Goal: Information Seeking & Learning: Check status

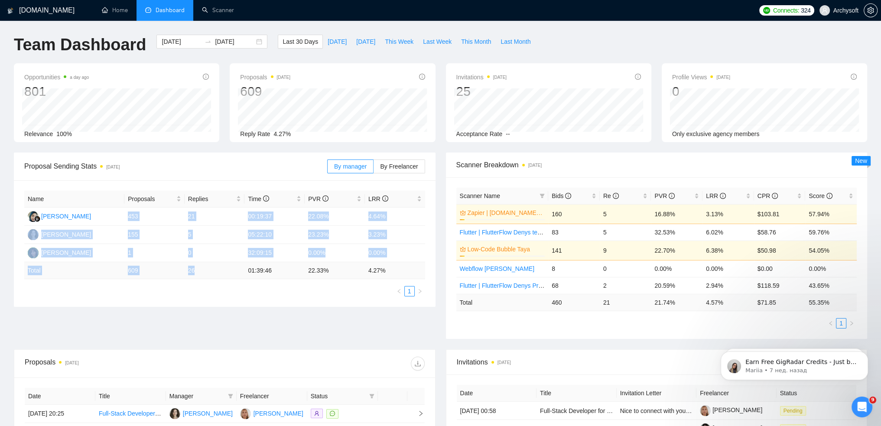
drag, startPoint x: 129, startPoint y: 216, endPoint x: 202, endPoint y: 268, distance: 90.4
click at [202, 271] on table "Name Proposals Replies Time PVR LRR Nesya Aurellya 453 21 00:19:37 22.08% 4.64%…" at bounding box center [224, 235] width 401 height 88
click at [200, 254] on td "0" at bounding box center [215, 253] width 60 height 18
drag, startPoint x: 130, startPoint y: 215, endPoint x: 208, endPoint y: 258, distance: 89.2
click at [208, 258] on tbody "Nesya Aurellya 453 21 00:19:37 22.08% 4.64% Anastasiia Sollomicheva 155 5 05:22…" at bounding box center [224, 235] width 401 height 55
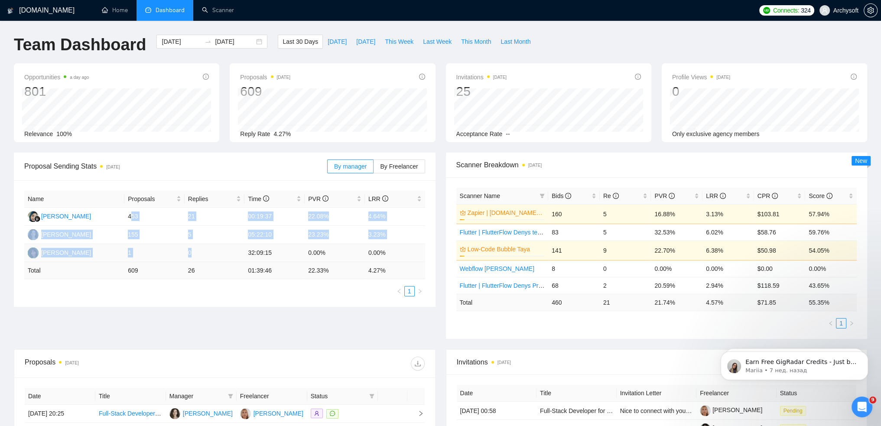
click at [207, 257] on td "0" at bounding box center [215, 253] width 60 height 18
drag, startPoint x: 128, startPoint y: 217, endPoint x: 273, endPoint y: 257, distance: 150.1
click at [273, 257] on tbody "Nesya Aurellya 453 21 00:19:37 22.08% 4.64% Anastasiia Sollomicheva 155 5 05:22…" at bounding box center [224, 235] width 401 height 55
click at [273, 256] on td "32:09:15" at bounding box center [274, 253] width 60 height 18
drag, startPoint x: 274, startPoint y: 255, endPoint x: 118, endPoint y: 214, distance: 161.3
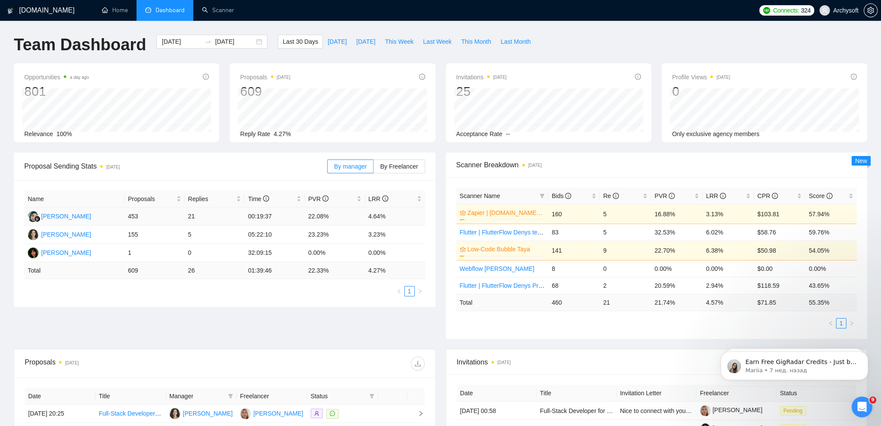
click at [117, 214] on tbody "Nesya Aurellya 453 21 00:19:37 22.08% 4.64% Anastasiia Sollomicheva 155 5 05:22…" at bounding box center [224, 235] width 401 height 55
click at [160, 219] on td "453" at bounding box center [154, 217] width 60 height 18
drag, startPoint x: 128, startPoint y: 215, endPoint x: 274, endPoint y: 254, distance: 150.9
click at [274, 254] on tbody "Nesya Aurellya 453 21 00:19:37 22.08% 4.64% Anastasiia Sollomicheva 155 5 05:22…" at bounding box center [224, 235] width 401 height 55
click at [275, 255] on td "32:09:15" at bounding box center [274, 253] width 60 height 18
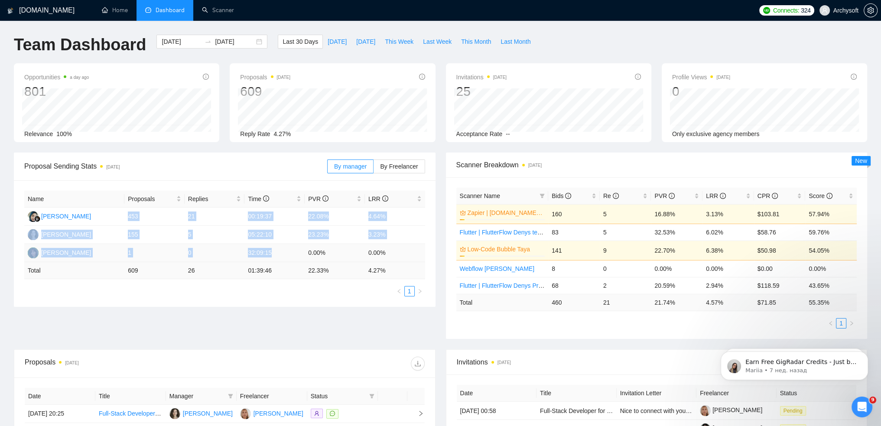
click at [283, 258] on td "32:09:15" at bounding box center [274, 253] width 60 height 18
drag, startPoint x: 277, startPoint y: 257, endPoint x: 128, endPoint y: 218, distance: 153.2
click at [128, 218] on tbody "Nesya Aurellya 453 21 00:19:37 22.08% 4.64% Anastasiia Sollomicheva 155 5 05:22…" at bounding box center [224, 235] width 401 height 55
click at [147, 219] on td "453" at bounding box center [154, 217] width 60 height 18
drag, startPoint x: 127, startPoint y: 214, endPoint x: 279, endPoint y: 255, distance: 157.6
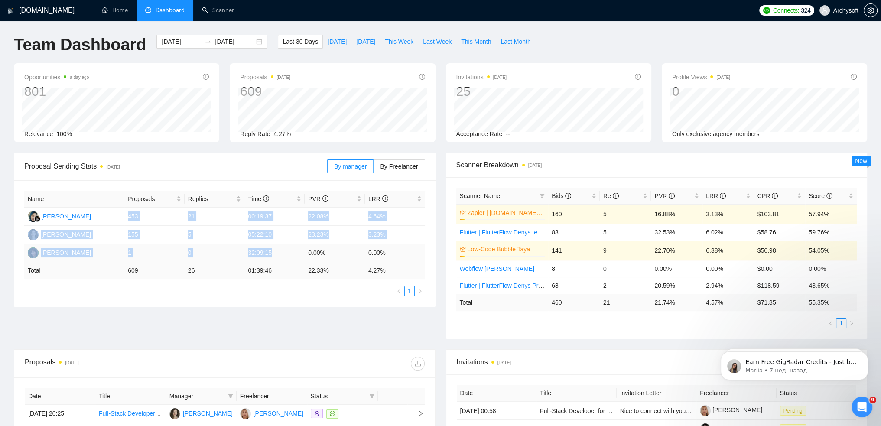
click at [277, 255] on tbody "Nesya Aurellya 453 21 00:19:37 22.08% 4.64% Anastasiia Sollomicheva 155 5 05:22…" at bounding box center [224, 235] width 401 height 55
click at [279, 255] on td "32:09:15" at bounding box center [274, 253] width 60 height 18
drag, startPoint x: 275, startPoint y: 254, endPoint x: 128, endPoint y: 217, distance: 152.1
click at [128, 217] on tbody "Nesya Aurellya 453 21 00:19:37 22.08% 4.64% Anastasiia Sollomicheva 155 5 05:22…" at bounding box center [224, 235] width 401 height 55
click at [151, 216] on td "453" at bounding box center [154, 217] width 60 height 18
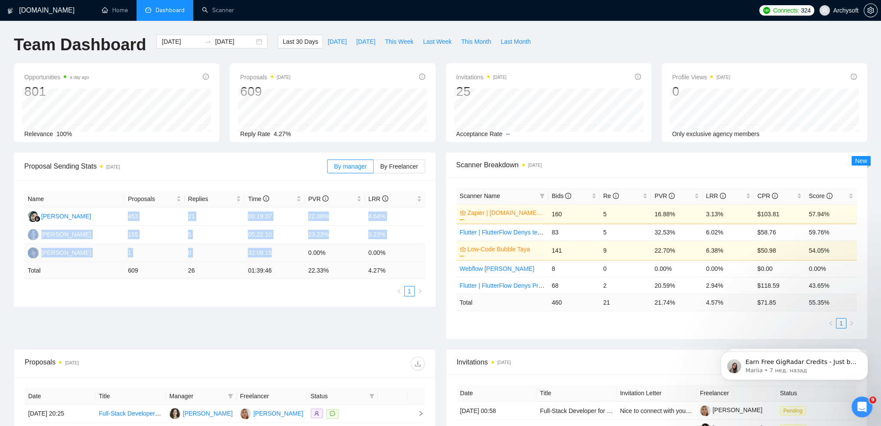
drag, startPoint x: 132, startPoint y: 214, endPoint x: 284, endPoint y: 251, distance: 156.7
click at [284, 251] on tbody "Nesya Aurellya 453 21 00:19:37 22.08% 4.64% Anastasiia Sollomicheva 155 5 05:22…" at bounding box center [224, 235] width 401 height 55
click at [281, 256] on td "32:09:15" at bounding box center [274, 253] width 60 height 18
drag, startPoint x: 272, startPoint y: 256, endPoint x: 125, endPoint y: 217, distance: 152.5
click at [125, 217] on tbody "Nesya Aurellya 453 21 00:19:37 22.08% 4.64% Anastasiia Sollomicheva 155 5 05:22…" at bounding box center [224, 235] width 401 height 55
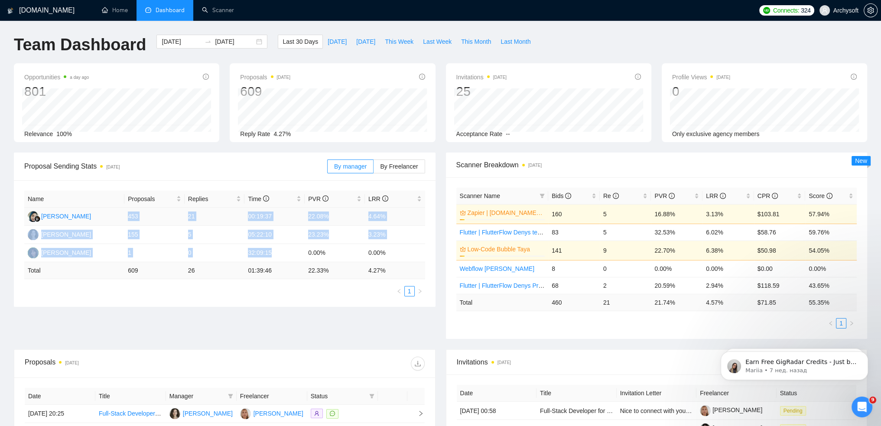
click at [150, 217] on td "453" at bounding box center [154, 217] width 60 height 18
drag, startPoint x: 126, startPoint y: 215, endPoint x: 283, endPoint y: 258, distance: 162.2
click at [283, 258] on tbody "Nesya Aurellya 453 21 00:19:37 22.08% 4.64% Anastasiia Sollomicheva 155 5 05:22…" at bounding box center [224, 235] width 401 height 55
click at [282, 256] on td "32:09:15" at bounding box center [274, 253] width 60 height 18
drag, startPoint x: 278, startPoint y: 256, endPoint x: 122, endPoint y: 216, distance: 161.5
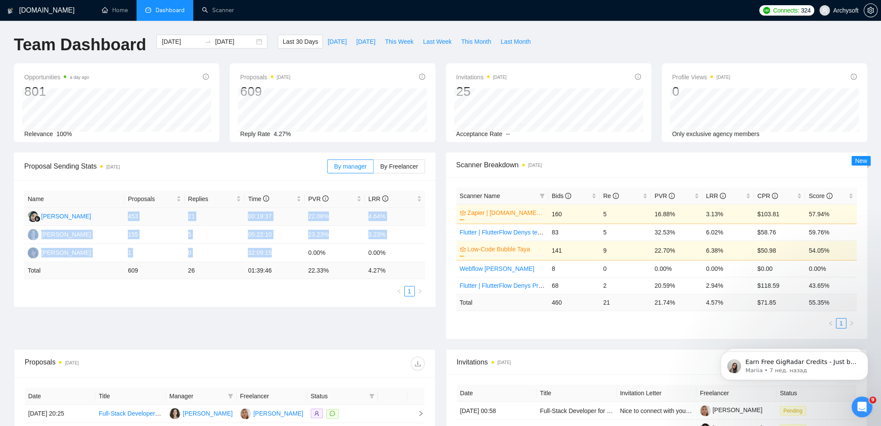
click at [122, 216] on tbody "Nesya Aurellya 453 21 00:19:37 22.08% 4.64% Anastasiia Sollomicheva 155 5 05:22…" at bounding box center [224, 235] width 401 height 55
click at [158, 218] on td "453" at bounding box center [154, 217] width 60 height 18
drag, startPoint x: 147, startPoint y: 218, endPoint x: 274, endPoint y: 254, distance: 132.1
click at [274, 254] on tbody "Nesya Aurellya 453 21 00:19:37 22.08% 4.64% Anastasiia Sollomicheva 155 5 05:22…" at bounding box center [224, 235] width 401 height 55
click at [160, 218] on td "453" at bounding box center [154, 217] width 60 height 18
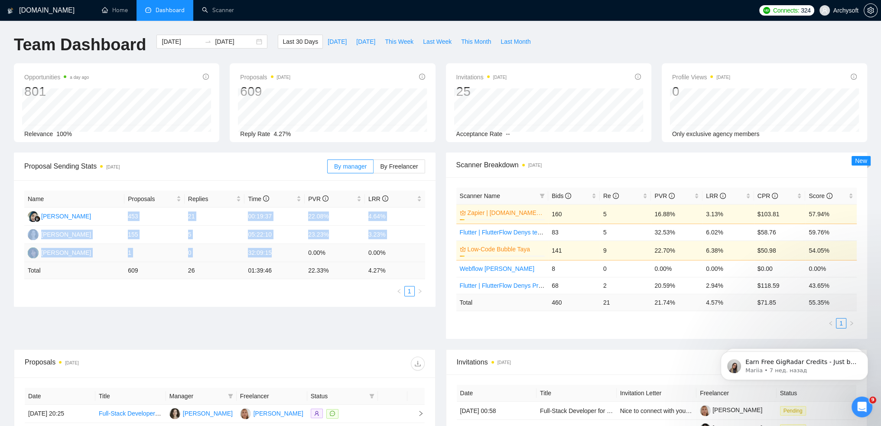
drag, startPoint x: 136, startPoint y: 216, endPoint x: 274, endPoint y: 255, distance: 143.1
click at [274, 255] on tbody "Nesya Aurellya 453 21 00:19:37 22.08% 4.64% Anastasiia Sollomicheva 155 5 05:22…" at bounding box center [224, 235] width 401 height 55
click at [274, 257] on td "32:09:15" at bounding box center [274, 253] width 60 height 18
drag, startPoint x: 270, startPoint y: 254, endPoint x: 127, endPoint y: 215, distance: 148.2
click at [127, 215] on tbody "Nesya Aurellya 453 21 00:19:37 22.08% 4.64% Anastasiia Sollomicheva 155 5 05:22…" at bounding box center [224, 235] width 401 height 55
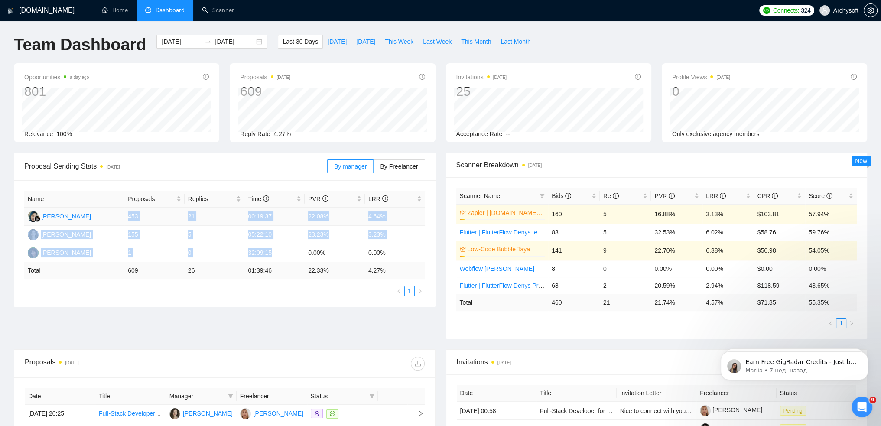
click at [149, 215] on td "453" at bounding box center [154, 217] width 60 height 18
drag, startPoint x: 128, startPoint y: 214, endPoint x: 284, endPoint y: 260, distance: 162.5
click at [308, 266] on table "Name Proposals Replies Time PVR LRR Nesya Aurellya 453 21 00:19:37 22.08% 4.64%…" at bounding box center [224, 235] width 401 height 88
click at [284, 255] on td "32:09:15" at bounding box center [274, 253] width 60 height 18
drag, startPoint x: 277, startPoint y: 253, endPoint x: 132, endPoint y: 217, distance: 150.0
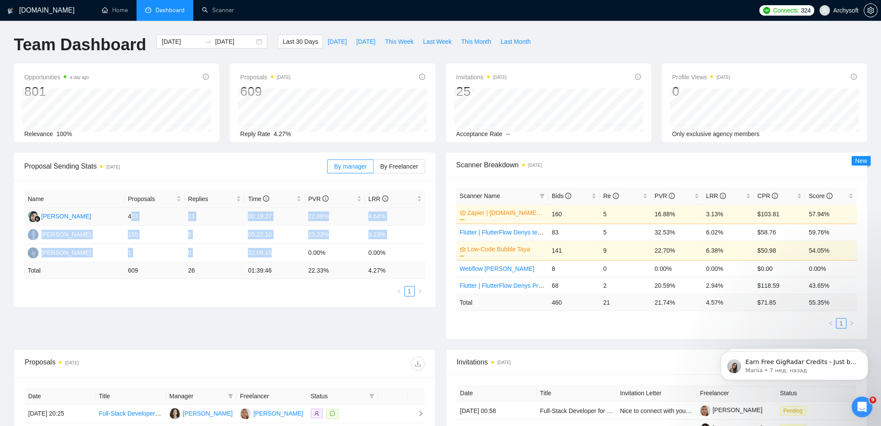
click at [131, 217] on tbody "Nesya Aurellya 453 21 00:19:37 22.08% 4.64% Anastasiia Sollomicheva 155 5 05:22…" at bounding box center [224, 235] width 401 height 55
click at [147, 220] on td "453" at bounding box center [154, 217] width 60 height 18
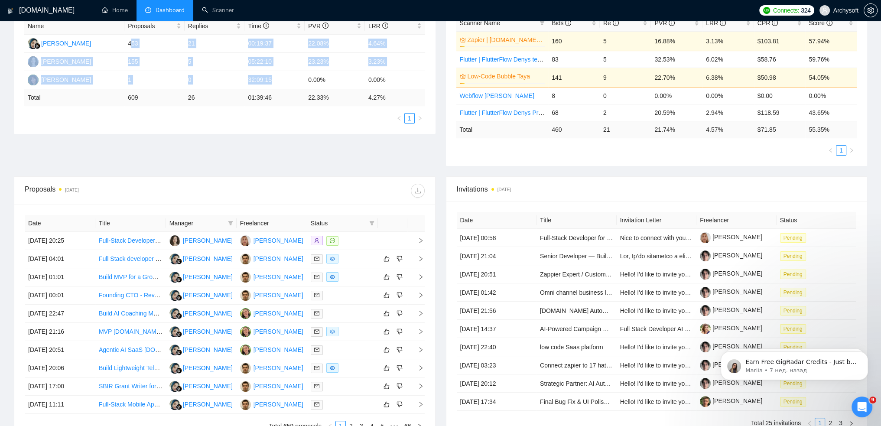
scroll to position [173, 0]
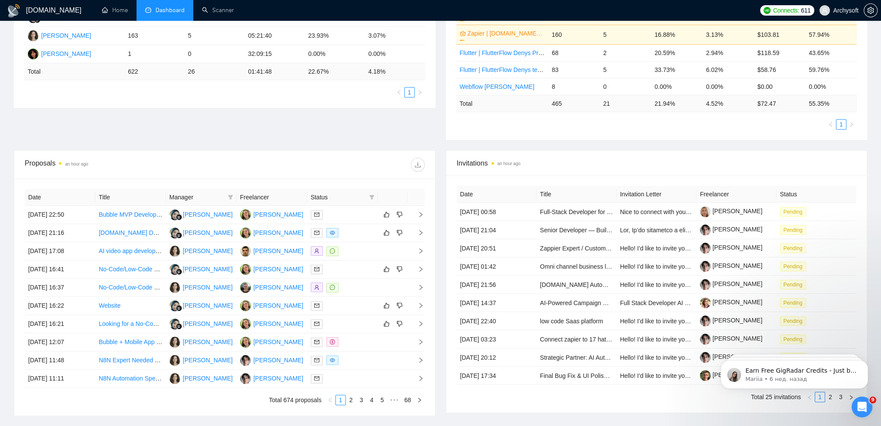
scroll to position [204, 0]
